Goal: Transaction & Acquisition: Purchase product/service

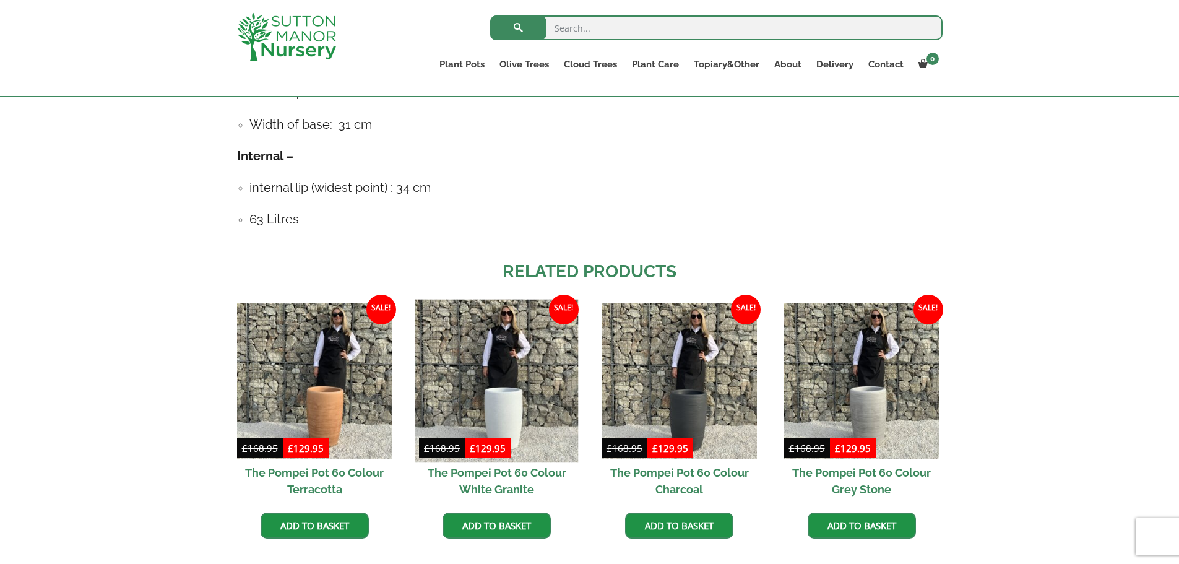
scroll to position [990, 0]
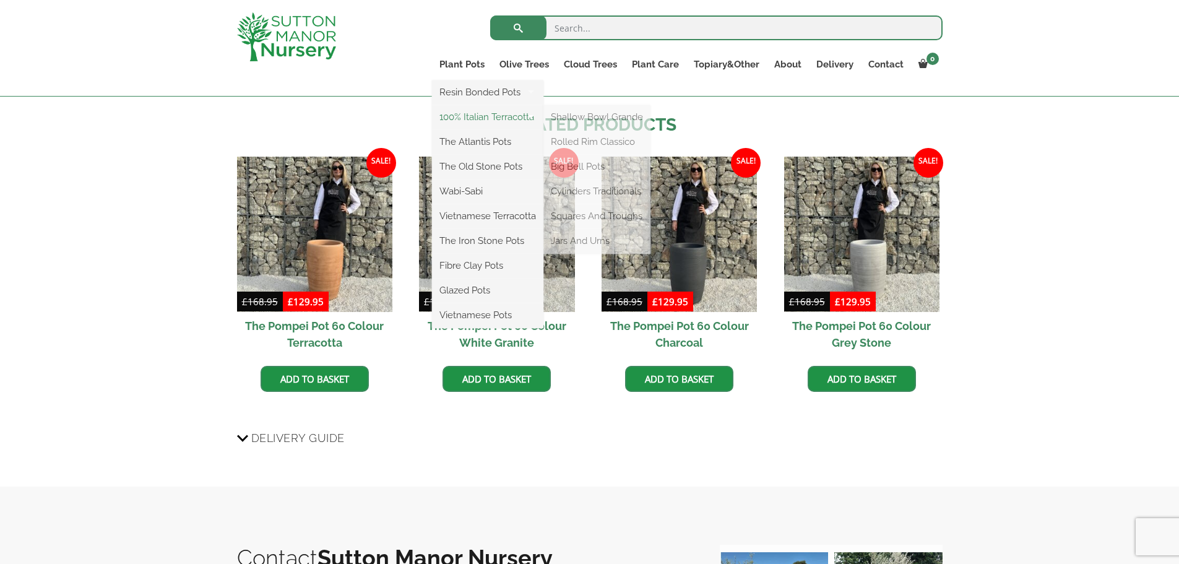
click at [474, 116] on link "100% Italian Terracotta" at bounding box center [487, 117] width 111 height 19
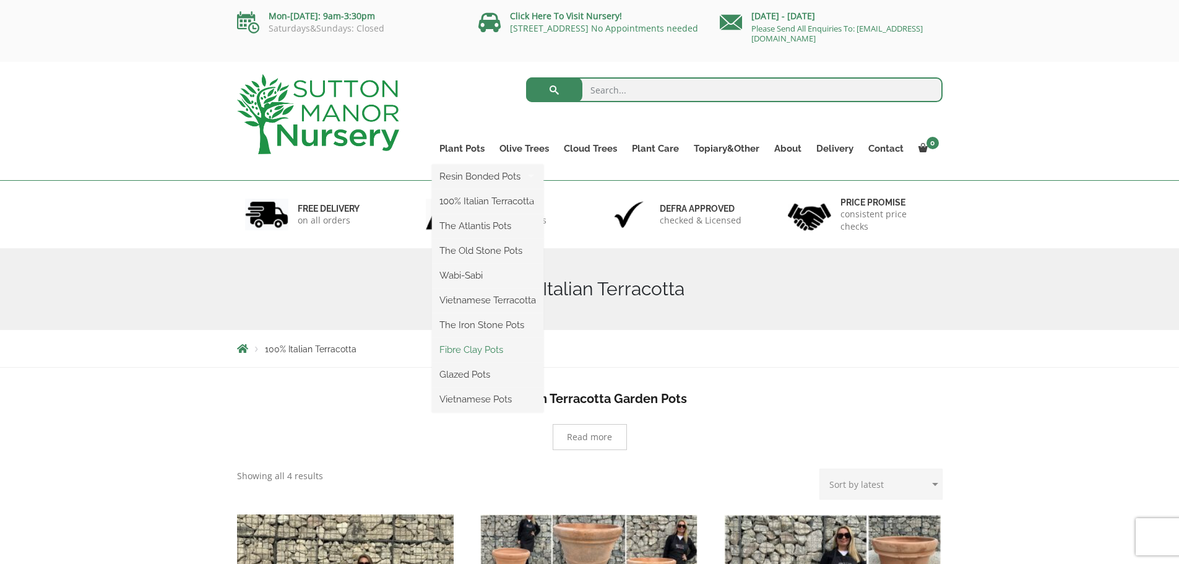
click at [490, 355] on link "Fibre Clay Pots" at bounding box center [487, 349] width 111 height 19
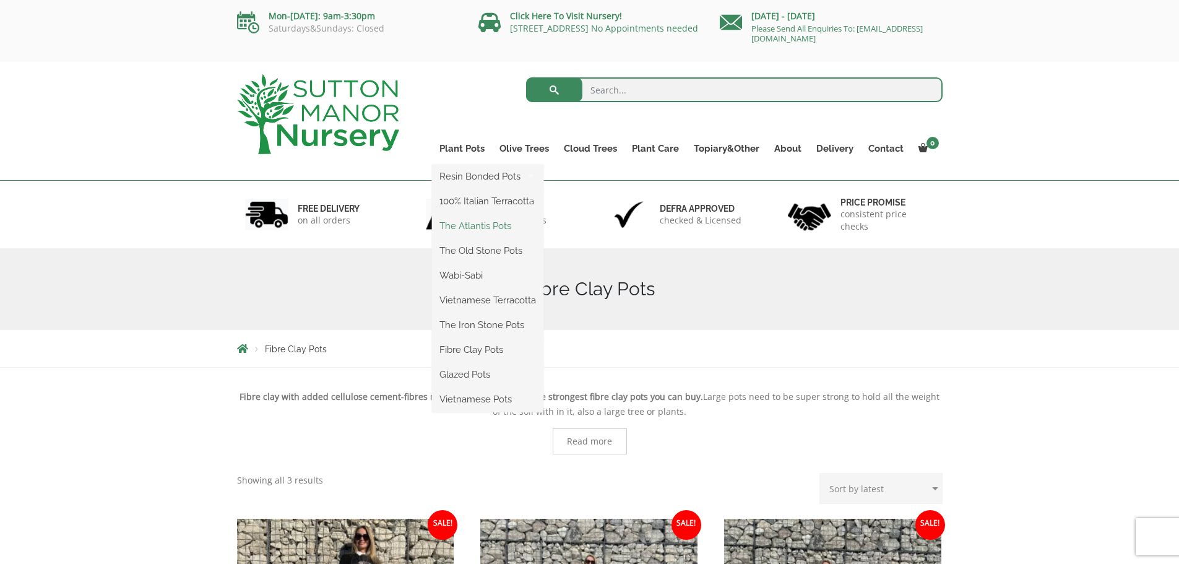
click at [471, 223] on link "The Atlantis Pots" at bounding box center [487, 226] width 111 height 19
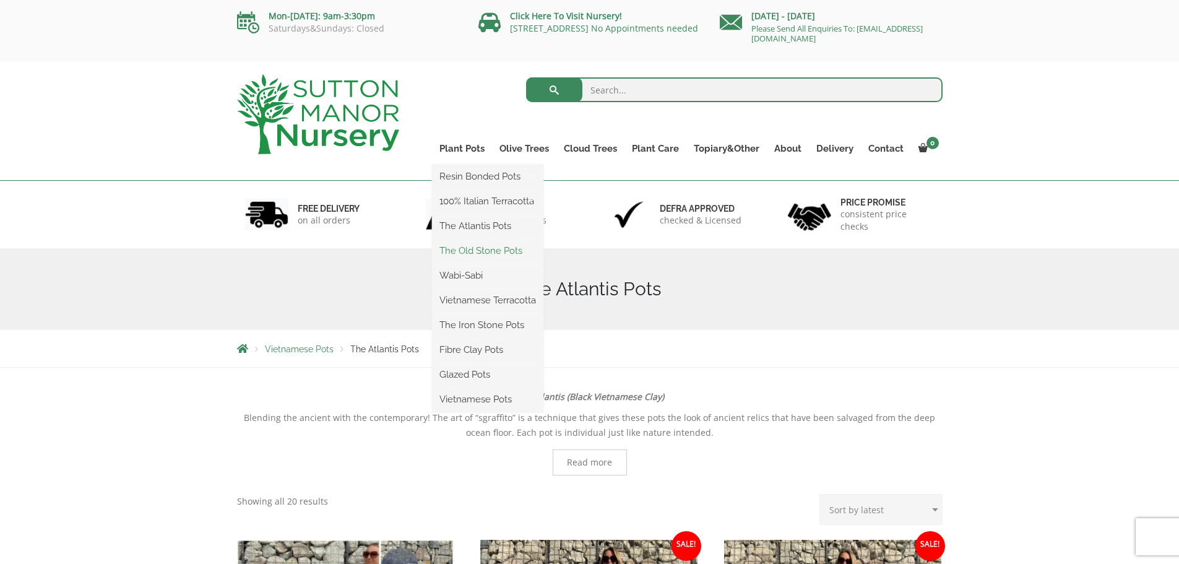
click at [479, 251] on link "The Old Stone Pots" at bounding box center [487, 250] width 111 height 19
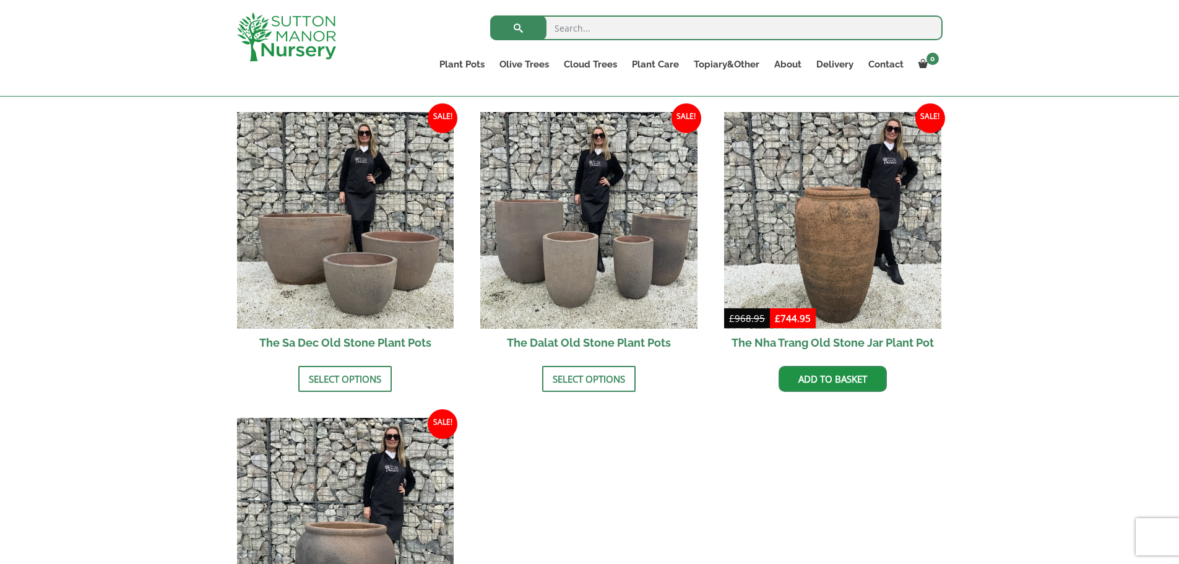
scroll to position [743, 0]
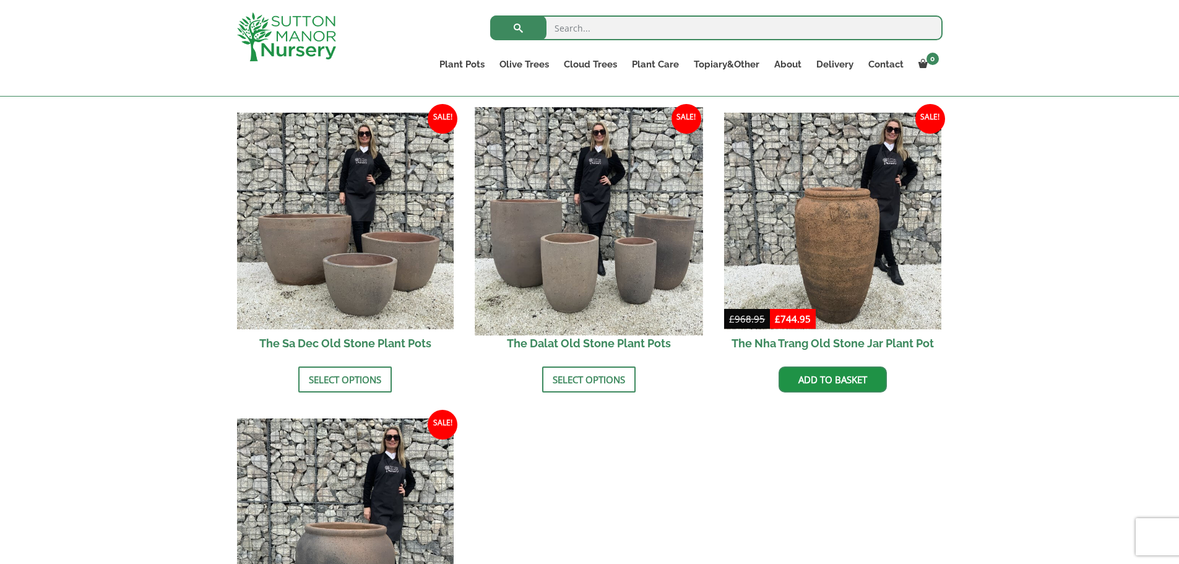
click at [573, 208] on img at bounding box center [589, 221] width 228 height 228
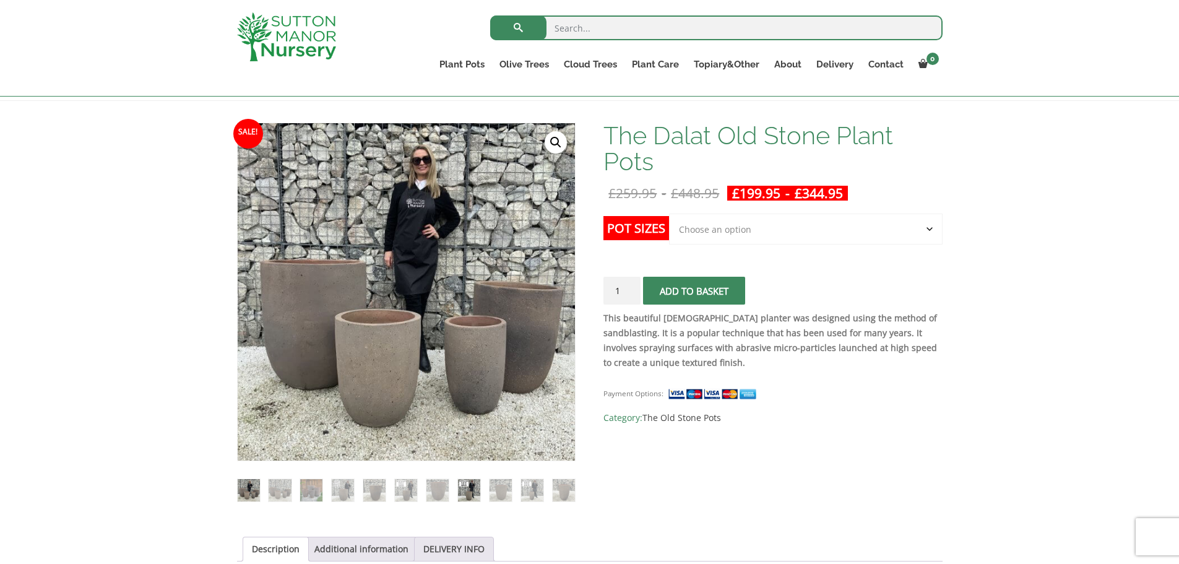
click at [473, 496] on img at bounding box center [469, 490] width 22 height 22
